Goal: Task Accomplishment & Management: Complete application form

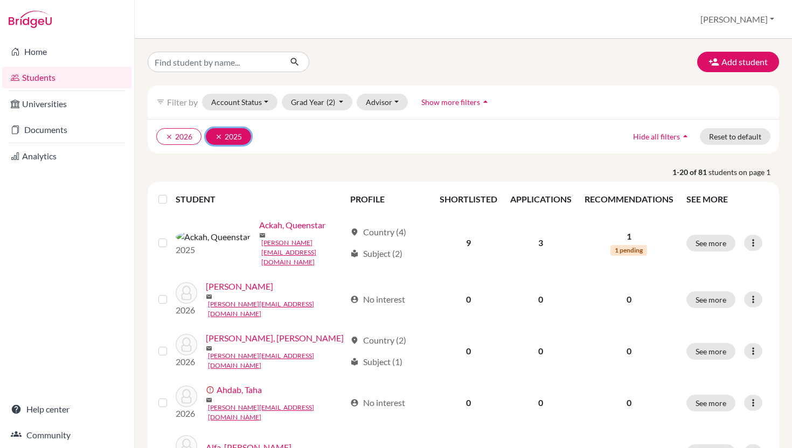
click at [223, 141] on icon "clear" at bounding box center [219, 137] width 8 height 8
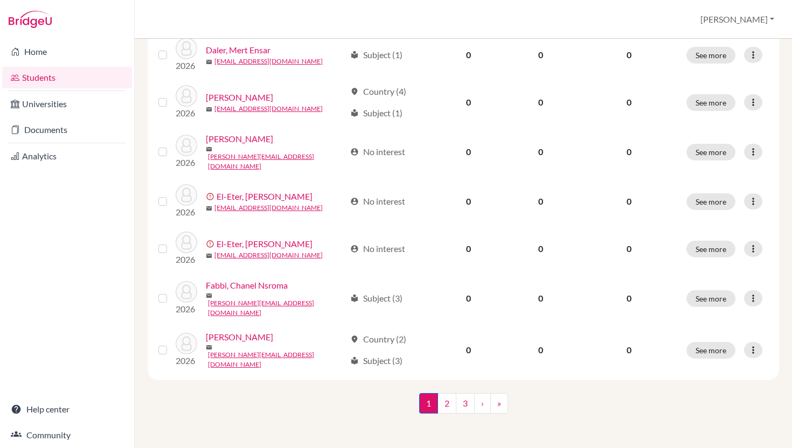
scroll to position [946, 0]
click at [446, 406] on link "2" at bounding box center [446, 403] width 19 height 20
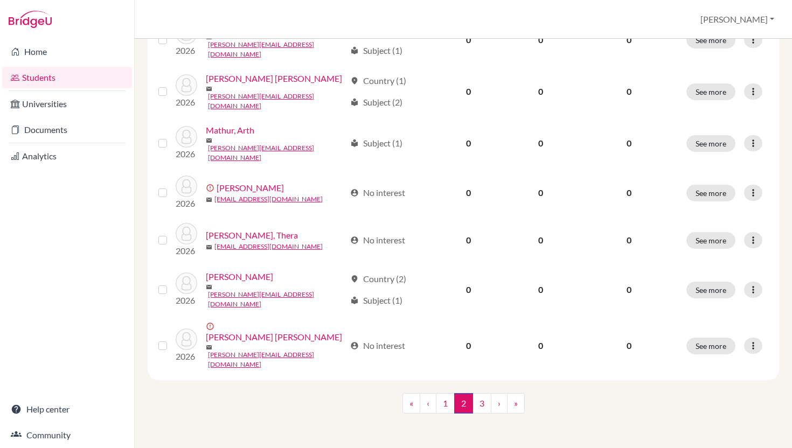
scroll to position [953, 0]
click at [490, 399] on link "3" at bounding box center [482, 403] width 19 height 20
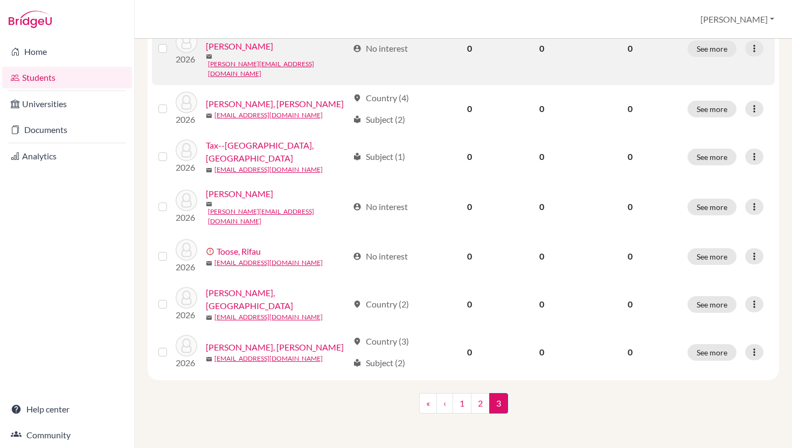
scroll to position [727, 0]
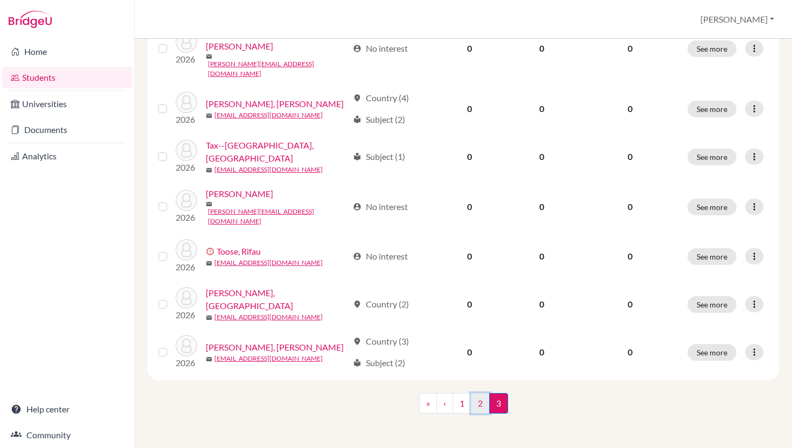
click at [478, 397] on link "2" at bounding box center [480, 403] width 19 height 20
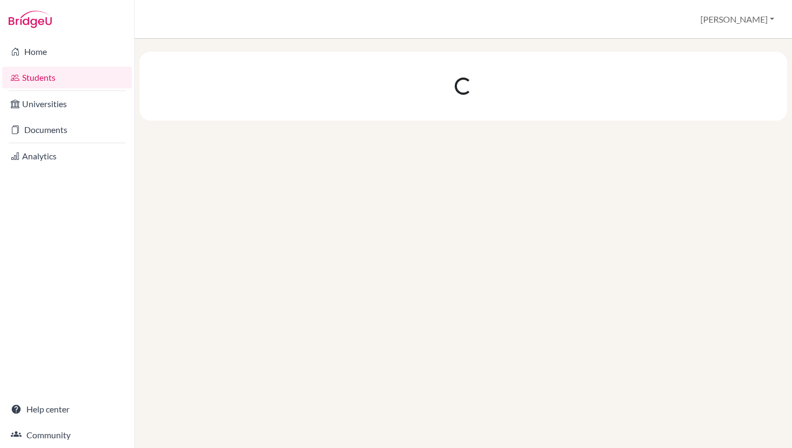
scroll to position [0, 0]
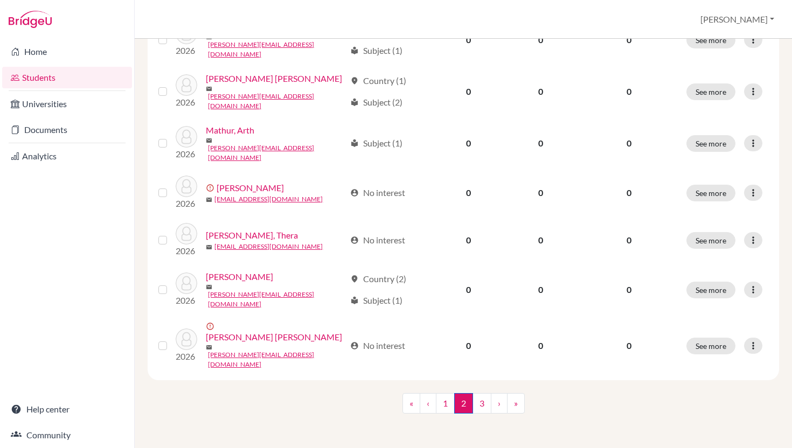
scroll to position [953, 0]
click at [443, 400] on link "1" at bounding box center [445, 403] width 19 height 20
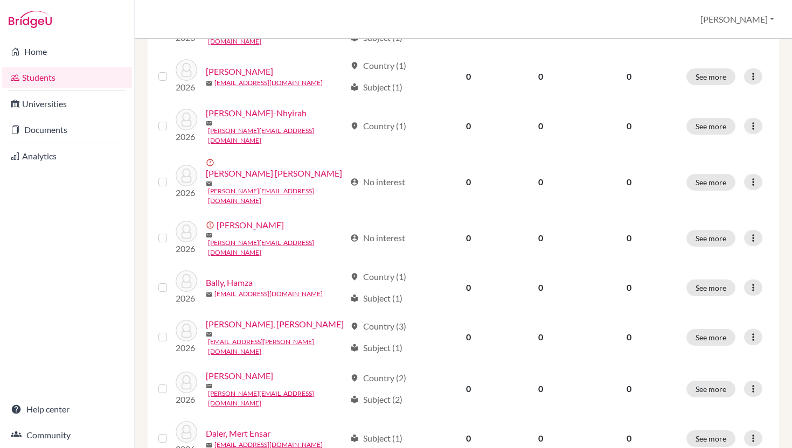
scroll to position [481, 0]
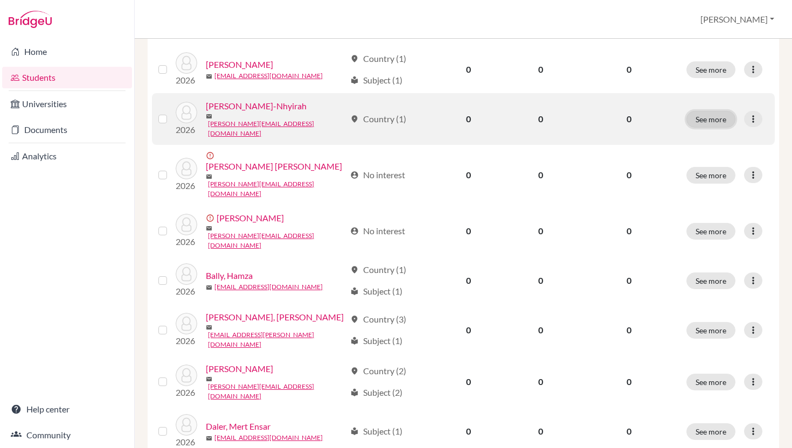
click at [703, 128] on button "See more" at bounding box center [710, 119] width 49 height 17
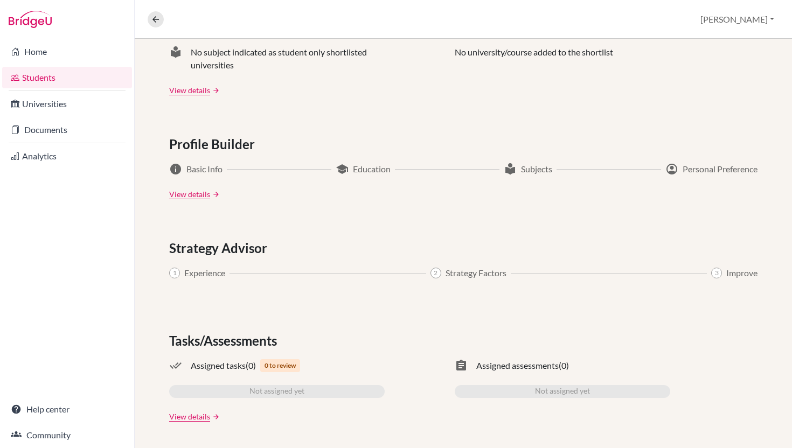
scroll to position [612, 0]
click at [158, 23] on icon at bounding box center [156, 20] width 10 height 10
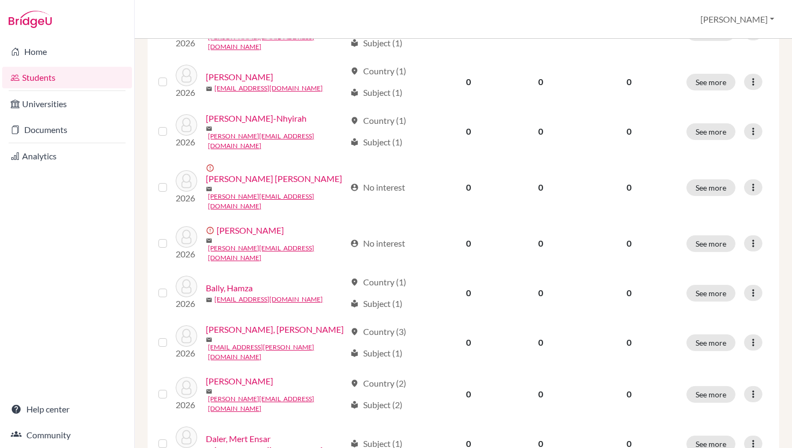
scroll to position [506, 0]
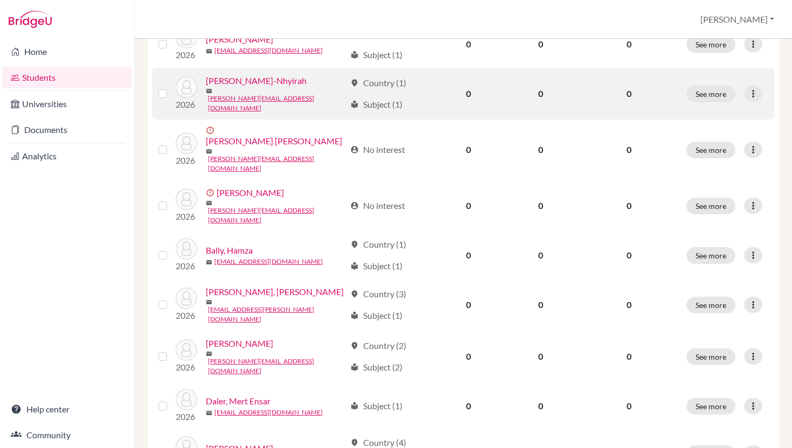
click at [252, 87] on link "[PERSON_NAME]-Nhyirah" at bounding box center [256, 80] width 101 height 13
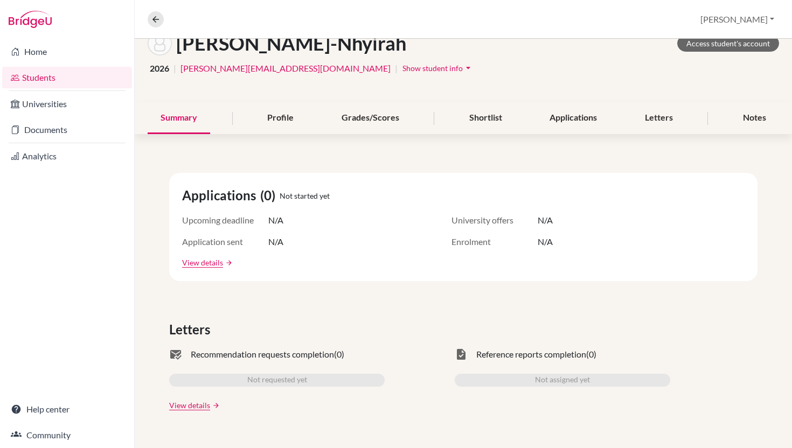
scroll to position [61, 0]
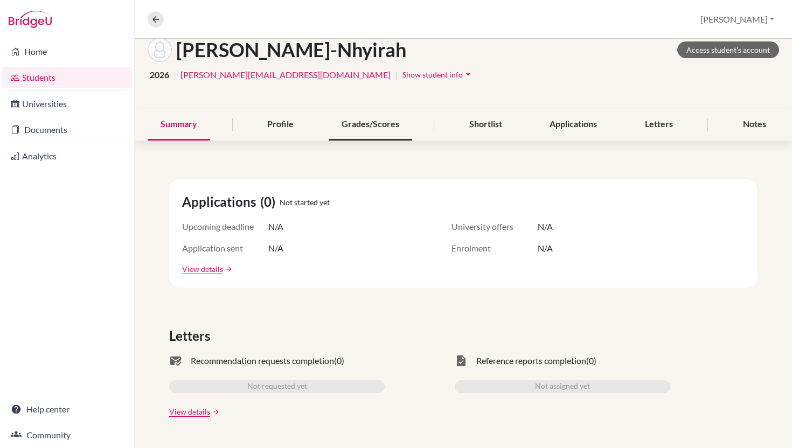
click at [356, 141] on div "Grades/Scores" at bounding box center [371, 125] width 84 height 32
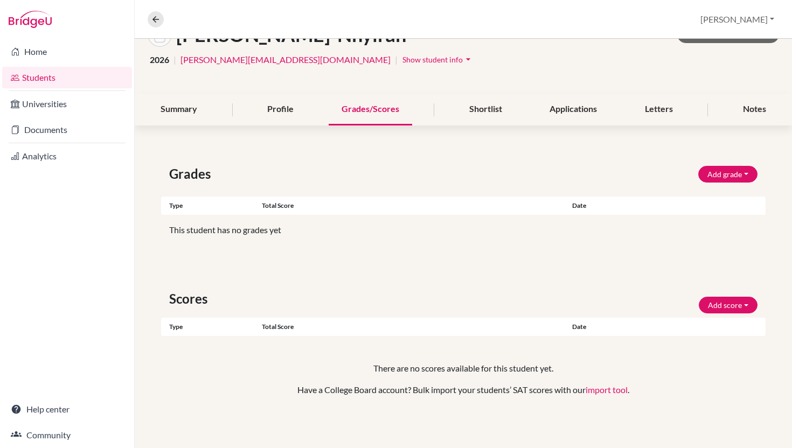
scroll to position [102, 0]
click at [729, 170] on button "Add grade" at bounding box center [727, 174] width 59 height 17
click at [708, 198] on button "IB Predicted" at bounding box center [710, 199] width 85 height 17
select select "HL"
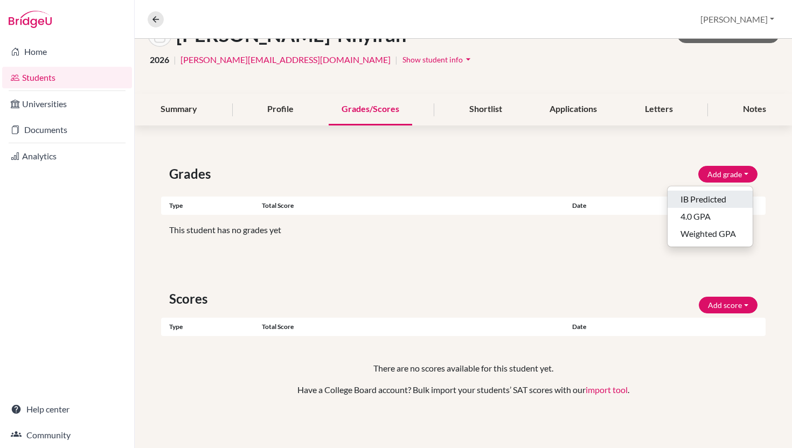
select select "HL"
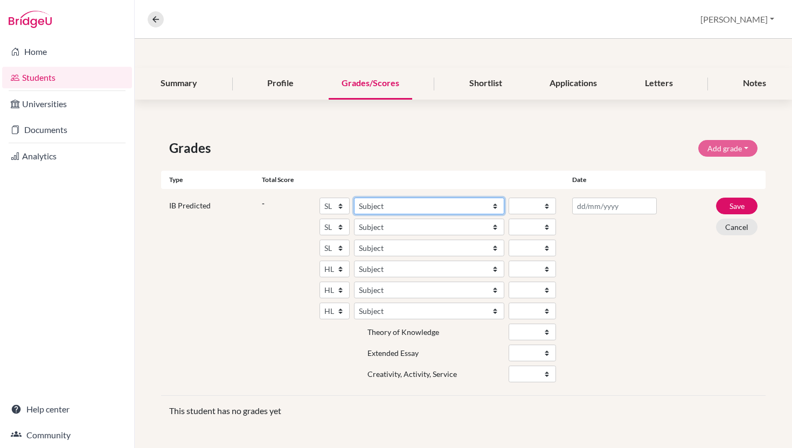
click at [417, 214] on select "Subject Albanian Literature A Amharic Literature A Arabic ab Initio Arabic B Ar…" at bounding box center [429, 206] width 150 height 17
click at [443, 214] on select "Subject Albanian Literature A Amharic Literature A Arabic ab Initio Arabic B Ar…" at bounding box center [429, 206] width 150 height 17
select select "159"
click at [361, 214] on select "Subject Albanian Literature A Amharic Literature A Arabic ab Initio Arabic B Ar…" at bounding box center [429, 206] width 150 height 17
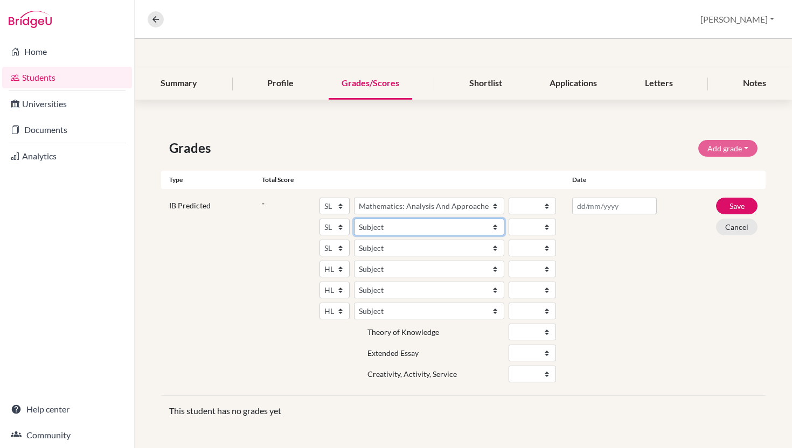
click at [454, 235] on select "Subject Albanian Literature A Amharic Literature A Arabic ab Initio Arabic B Ar…" at bounding box center [429, 227] width 150 height 17
select select "43"
click at [361, 235] on select "Subject Albanian Literature A Amharic Literature A Arabic ab Initio Arabic B Ar…" at bounding box center [429, 227] width 150 height 17
click at [426, 256] on select "Subject Albanian Literature A Amharic Literature A Arabic ab Initio Arabic B Ar…" at bounding box center [429, 248] width 150 height 17
select select "211"
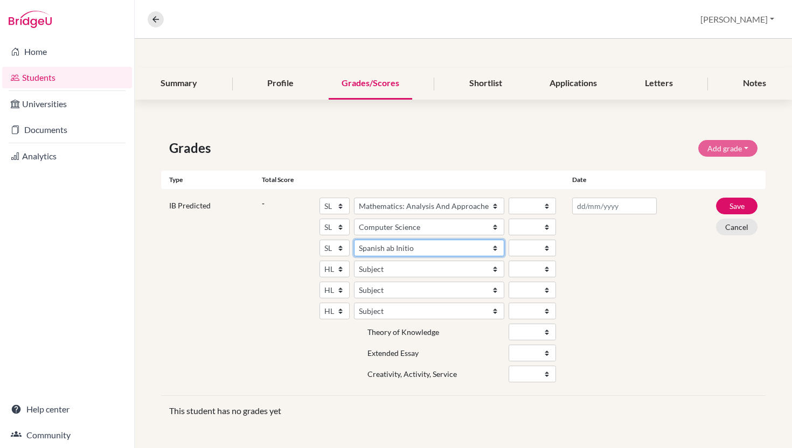
click at [361, 256] on select "Subject Albanian Literature A Amharic Literature A Arabic ab Initio Arabic B Ar…" at bounding box center [429, 248] width 150 height 17
click at [423, 277] on select "Subject Albanian Literature A Amharic Literature A Arabic B Arabic Language And…" at bounding box center [429, 269] width 150 height 17
select select "180"
click at [361, 277] on select "Subject Albanian Literature A Amharic Literature A Arabic B Arabic Language And…" at bounding box center [429, 269] width 150 height 17
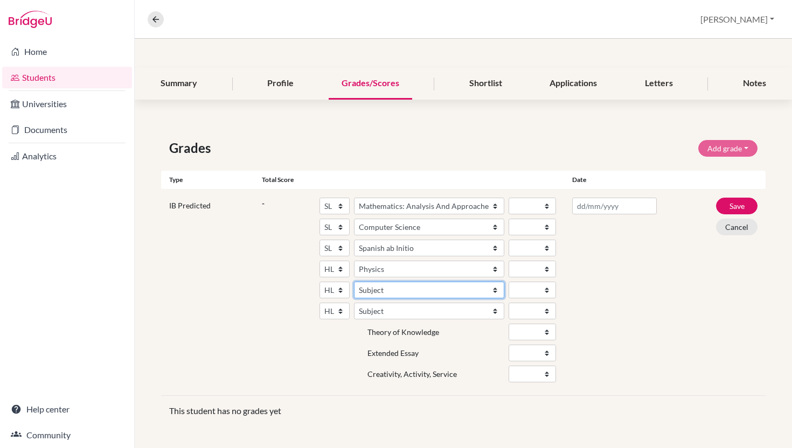
click at [420, 298] on select "Subject Albanian Literature A Amharic Literature A Arabic B Arabic Language And…" at bounding box center [429, 290] width 150 height 17
select select "25"
click at [361, 298] on select "Subject Albanian Literature A Amharic Literature A Arabic B Arabic Language And…" at bounding box center [429, 290] width 150 height 17
click at [421, 319] on select "Subject Albanian Literature A Amharic Literature A Arabic B Arabic Language And…" at bounding box center [429, 311] width 150 height 17
select select "69"
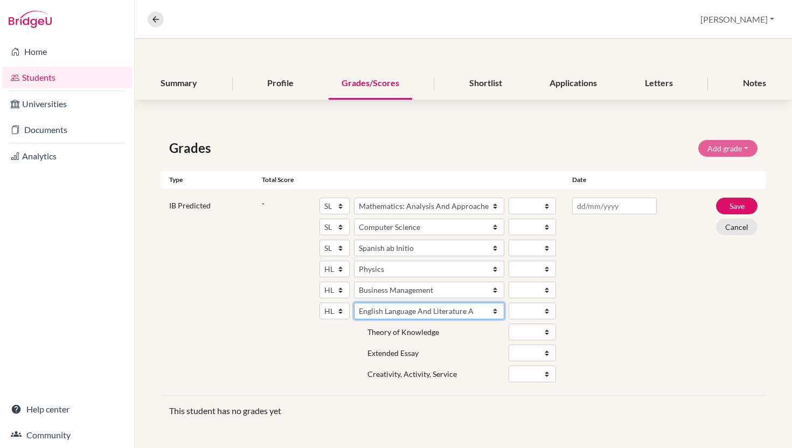
click at [361, 319] on select "Subject Albanian Literature A Amharic Literature A Arabic B Arabic Language And…" at bounding box center [429, 311] width 150 height 17
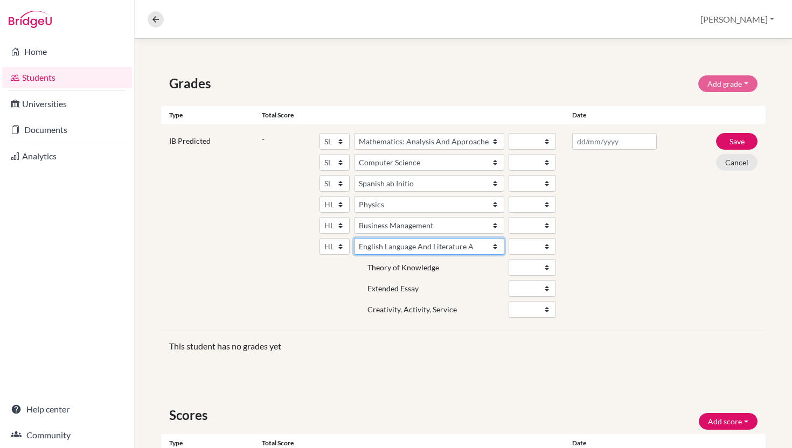
scroll to position [172, 0]
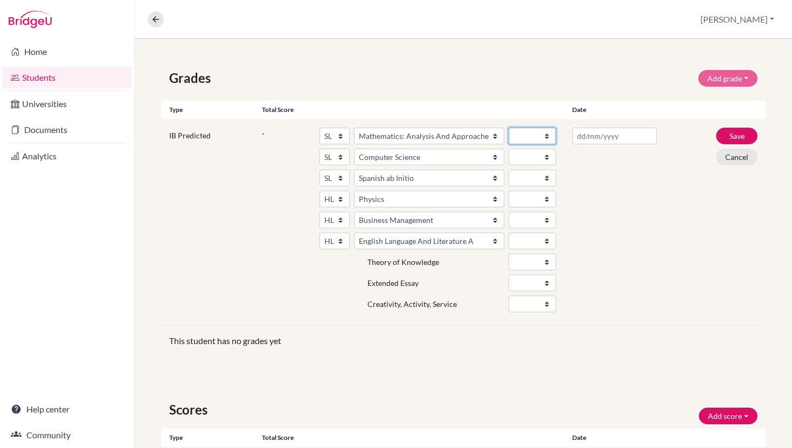
click at [539, 144] on select "1 2 3 4 5 6 7" at bounding box center [532, 136] width 47 height 17
select select "5"
click at [509, 144] on select "1 2 3 4 5 6 7" at bounding box center [532, 136] width 47 height 17
click at [532, 165] on select "1 2 3 4 5 6 7" at bounding box center [532, 157] width 47 height 17
select select "5"
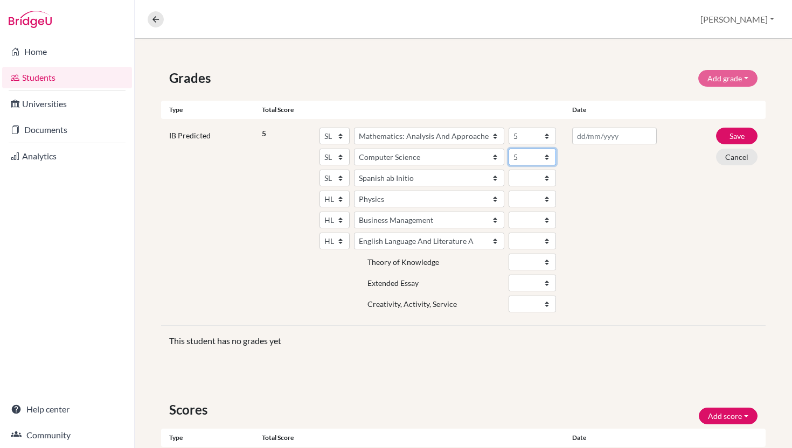
click at [509, 165] on select "1 2 3 4 5 6 7" at bounding box center [532, 157] width 47 height 17
click at [526, 186] on select "1 2 3 4 5 6 7" at bounding box center [532, 178] width 47 height 17
select select "5"
click at [509, 186] on select "1 2 3 4 5 6 7" at bounding box center [532, 178] width 47 height 17
click at [524, 207] on select "1 2 3 4 5 6 7" at bounding box center [532, 199] width 47 height 17
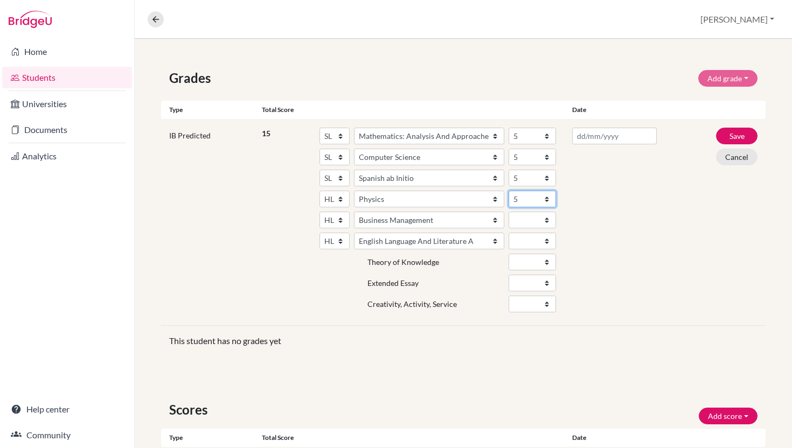
click at [509, 207] on select "1 2 3 4 5 6 7" at bounding box center [532, 199] width 47 height 17
click at [523, 228] on select "1 2 3 4 5 6 7" at bounding box center [532, 220] width 47 height 17
click at [520, 207] on select "1 2 3 4 5 6 7" at bounding box center [532, 199] width 47 height 17
select select "4"
click at [509, 207] on select "1 2 3 4 5 6 7" at bounding box center [532, 199] width 47 height 17
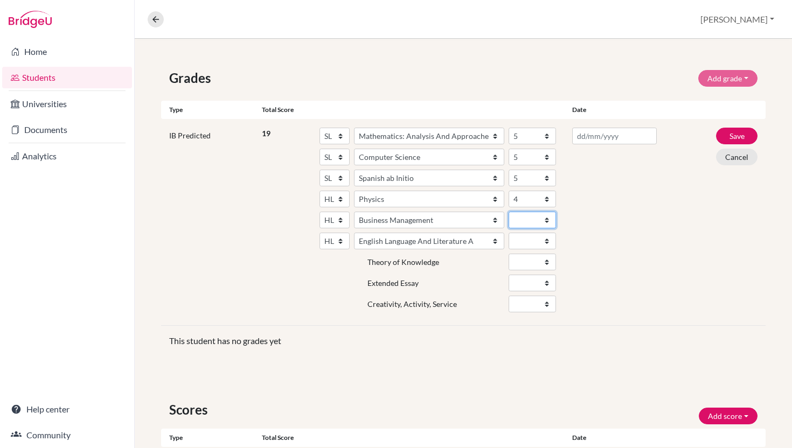
click at [524, 228] on select "1 2 3 4 5 6 7" at bounding box center [532, 220] width 47 height 17
click at [509, 228] on select "1 2 3 4 5 6 7" at bounding box center [532, 220] width 47 height 17
click at [518, 228] on select "1 2 3 4 5 6 7" at bounding box center [532, 220] width 47 height 17
select select "6"
click at [509, 228] on select "1 2 3 4 5 6 7" at bounding box center [532, 220] width 47 height 17
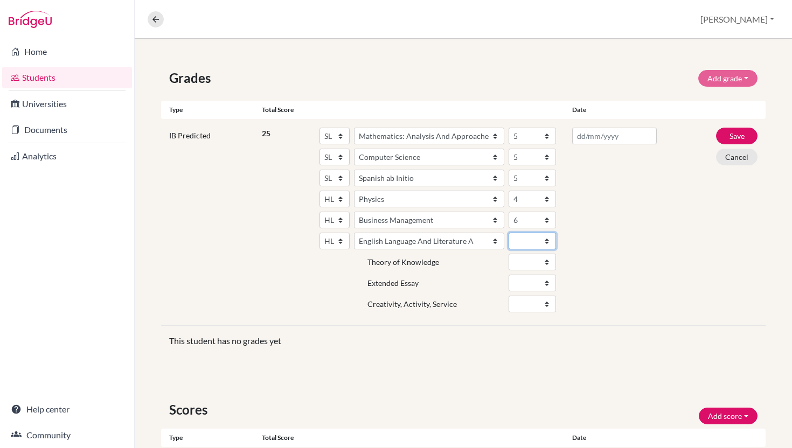
click at [522, 249] on select "1 2 3 4 5 6 7" at bounding box center [532, 241] width 47 height 17
select select "6"
click at [509, 249] on select "1 2 3 4 5 6 7" at bounding box center [532, 241] width 47 height 17
click at [522, 186] on select "1 2 3 4 5 6 7" at bounding box center [532, 178] width 47 height 17
select select "6"
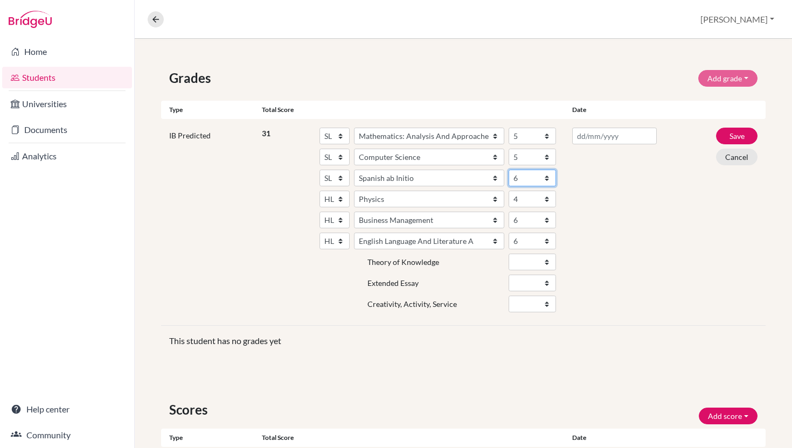
click at [509, 186] on select "1 2 3 4 5 6 7" at bounding box center [532, 178] width 47 height 17
click at [522, 165] on select "1 2 3 4 5 6 7" at bounding box center [532, 157] width 47 height 17
click at [509, 165] on select "1 2 3 4 5 6 7" at bounding box center [532, 157] width 47 height 17
click at [523, 165] on select "1 2 3 4 5 6 7" at bounding box center [532, 157] width 47 height 17
select select "7"
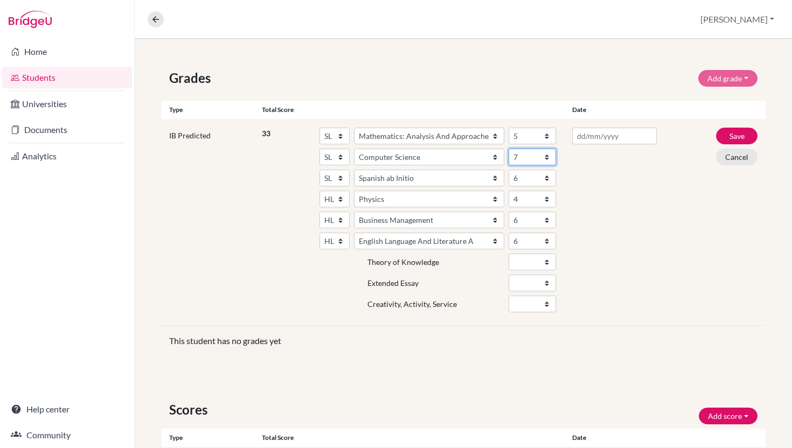
click at [509, 165] on select "1 2 3 4 5 6 7" at bounding box center [532, 157] width 47 height 17
click at [524, 144] on select "1 2 3 4 5 6 7" at bounding box center [532, 136] width 47 height 17
click at [509, 144] on select "1 2 3 4 5 6 7" at bounding box center [532, 136] width 47 height 17
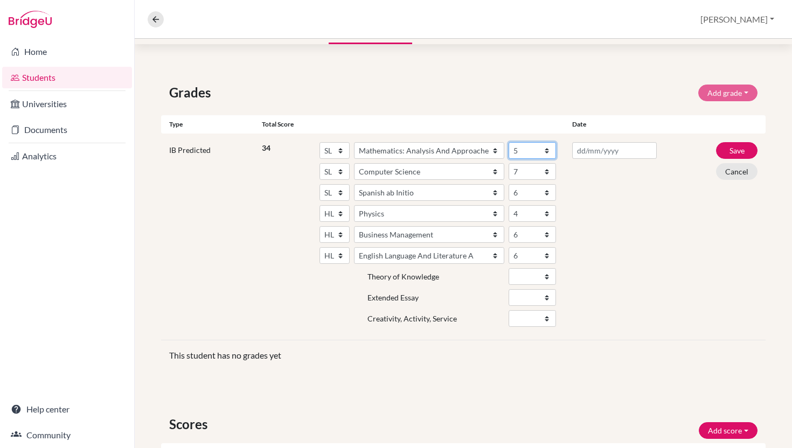
scroll to position [182, 0]
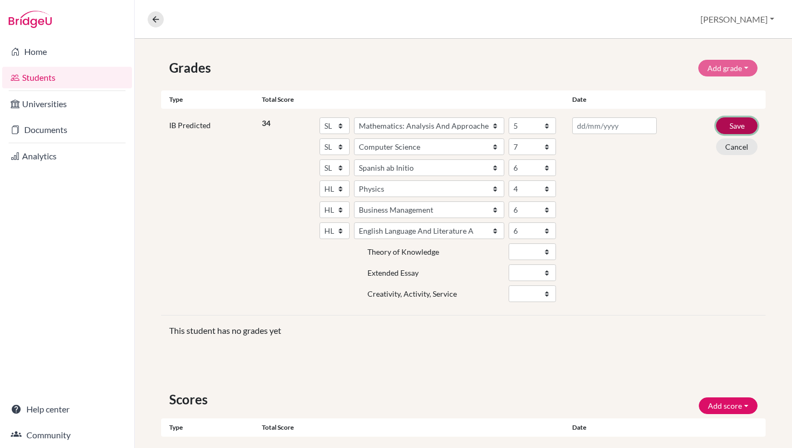
click at [728, 134] on button "Save" at bounding box center [736, 125] width 41 height 17
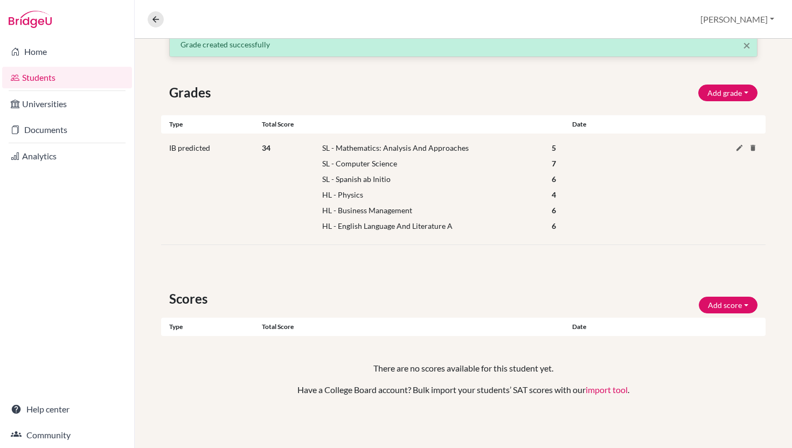
scroll to position [254, 0]
click at [714, 297] on button "Add score" at bounding box center [728, 305] width 59 height 17
click at [612, 253] on div "× Grade created successfully Grades Add grade IB Predicted 4.0 GPA Weighted GPA…" at bounding box center [463, 240] width 657 height 416
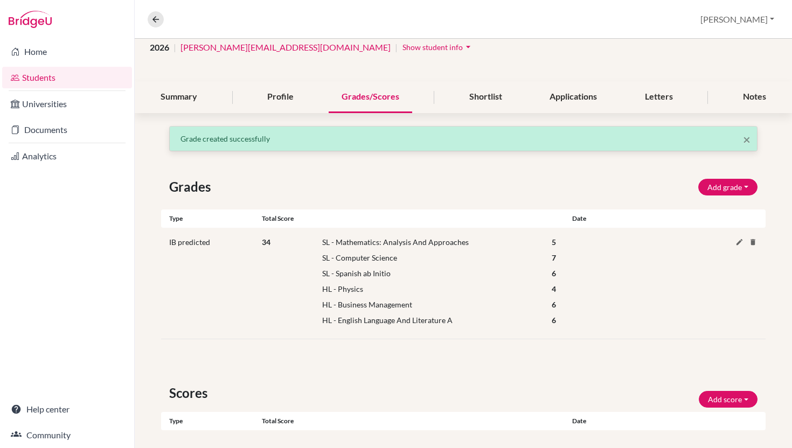
scroll to position [0, 0]
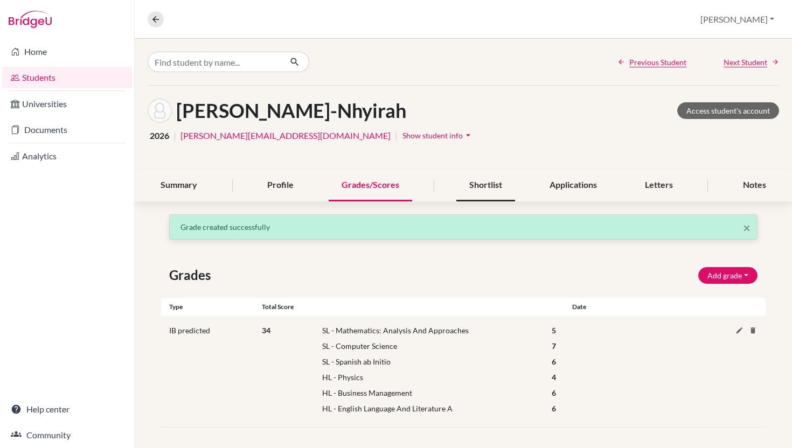
click at [482, 202] on div "Shortlist" at bounding box center [485, 186] width 59 height 32
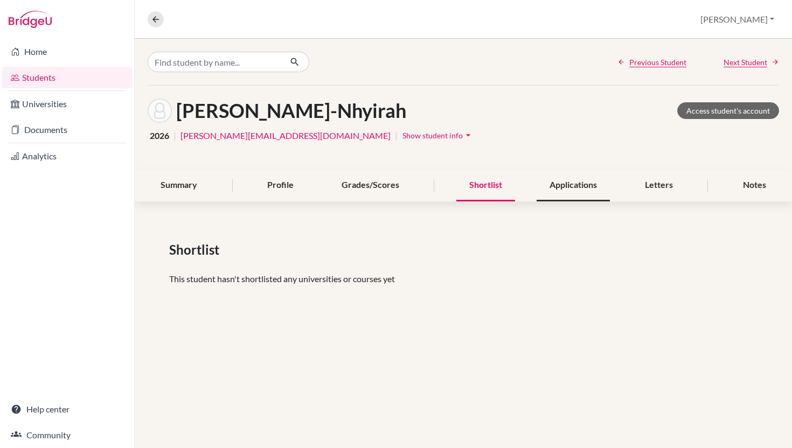
click at [587, 202] on div "Applications" at bounding box center [573, 186] width 73 height 32
click at [660, 202] on div "Letters" at bounding box center [659, 186] width 54 height 32
click at [290, 202] on div "Profile" at bounding box center [280, 186] width 52 height 32
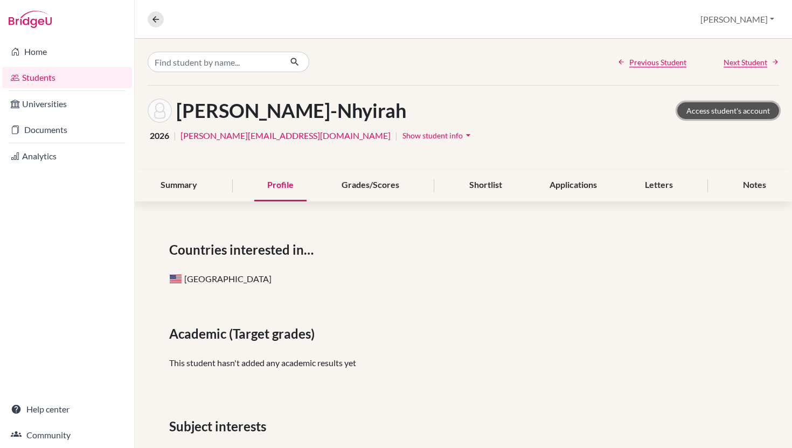
click at [708, 119] on link "Access student's account" at bounding box center [728, 110] width 102 height 17
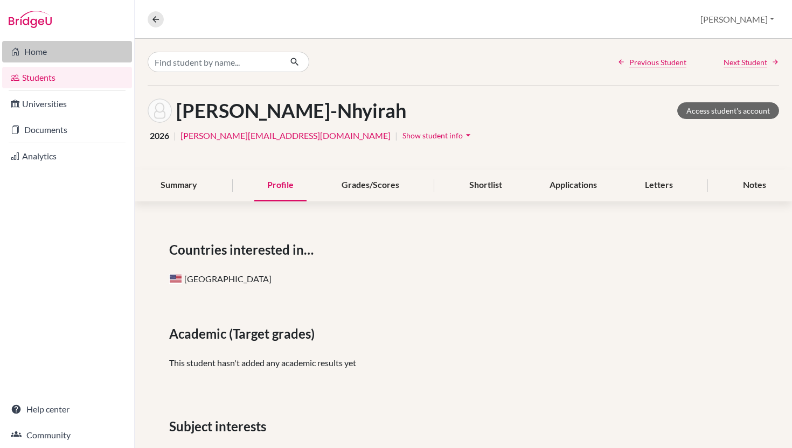
click at [48, 55] on link "Home" at bounding box center [67, 52] width 130 height 22
